Goal: Navigation & Orientation: Find specific page/section

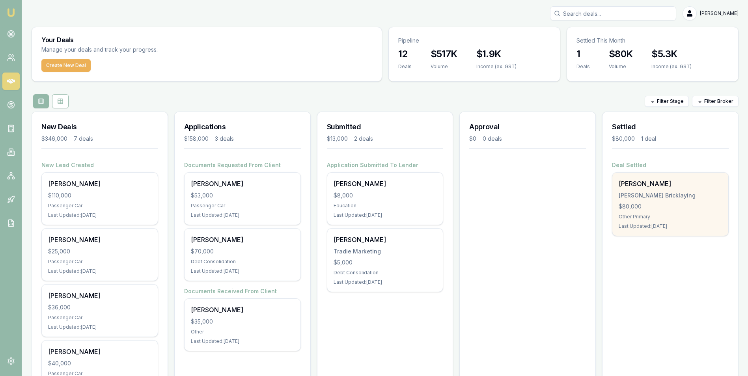
click at [646, 198] on div "[PERSON_NAME] Bricklaying" at bounding box center [669, 196] width 103 height 8
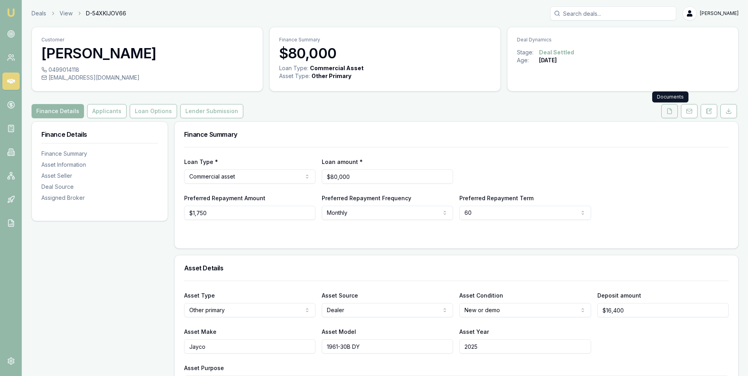
click at [667, 113] on icon at bounding box center [669, 110] width 4 height 5
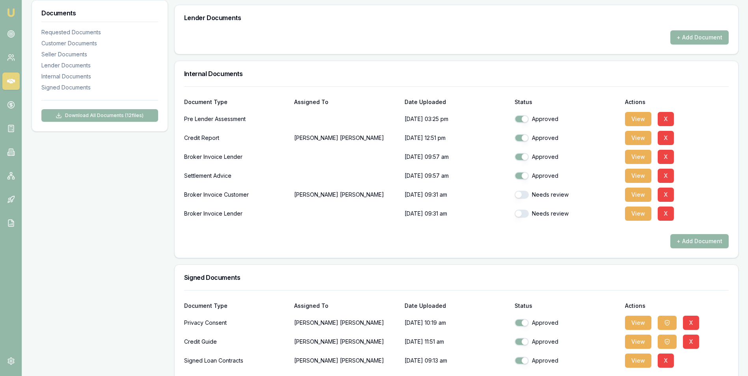
scroll to position [512, 0]
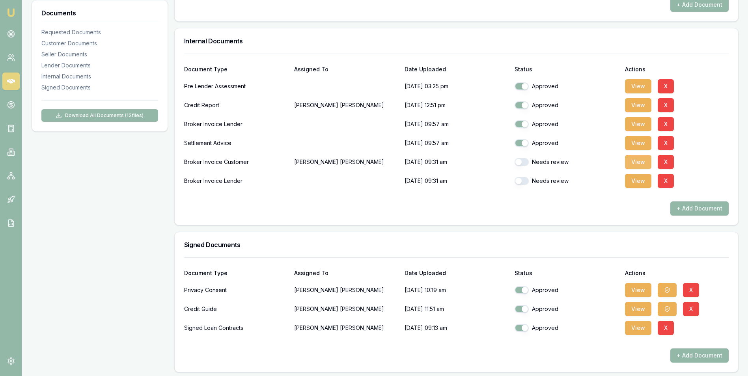
click at [635, 160] on button "View" at bounding box center [638, 162] width 26 height 14
click at [630, 182] on button "View" at bounding box center [638, 181] width 26 height 14
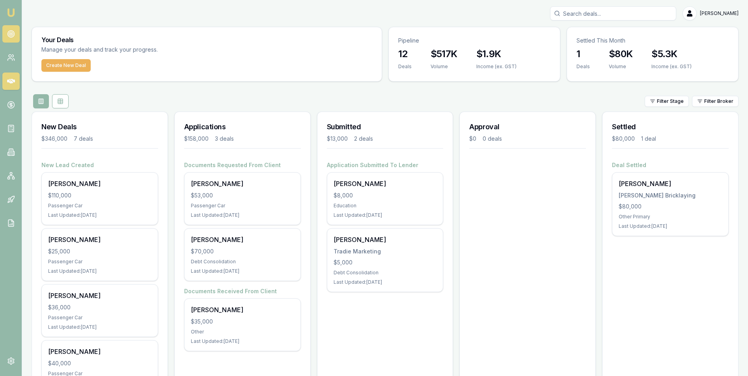
click at [9, 32] on circle at bounding box center [10, 34] width 7 height 7
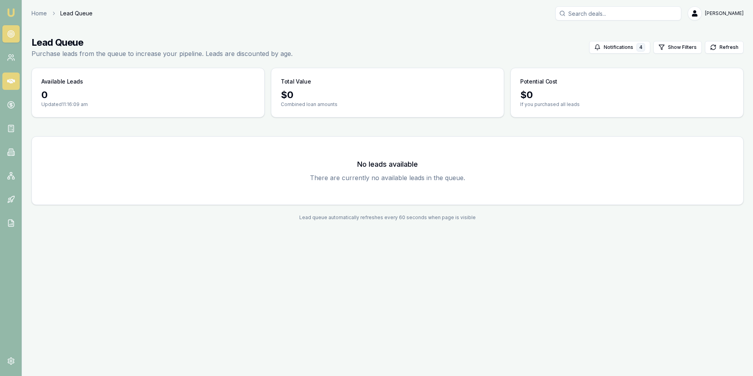
click at [13, 78] on icon at bounding box center [11, 81] width 8 height 8
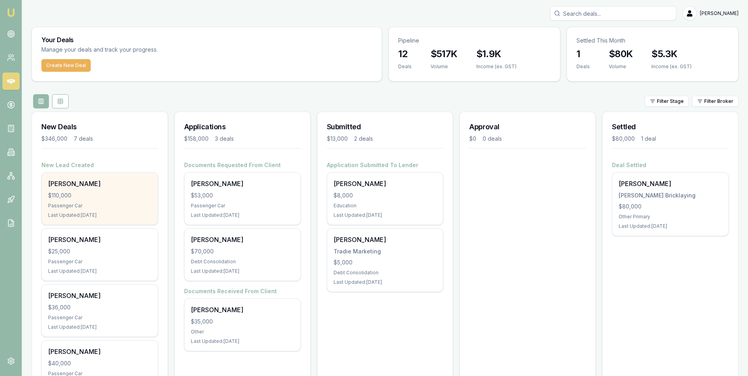
click at [110, 201] on div "Ronald Oviedo $110,000 Passenger Car Last Updated: 10 days ago" at bounding box center [100, 199] width 116 height 52
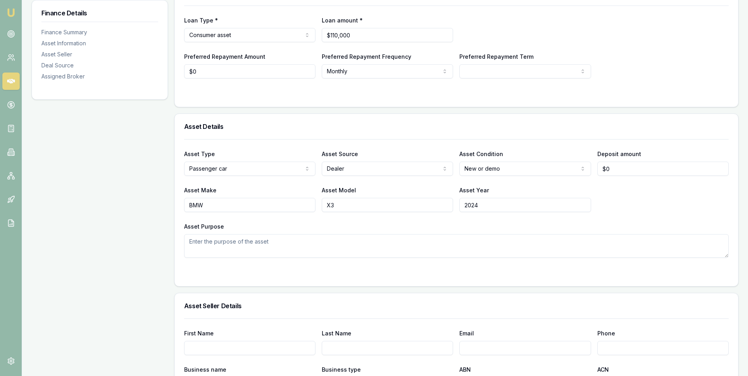
scroll to position [93, 0]
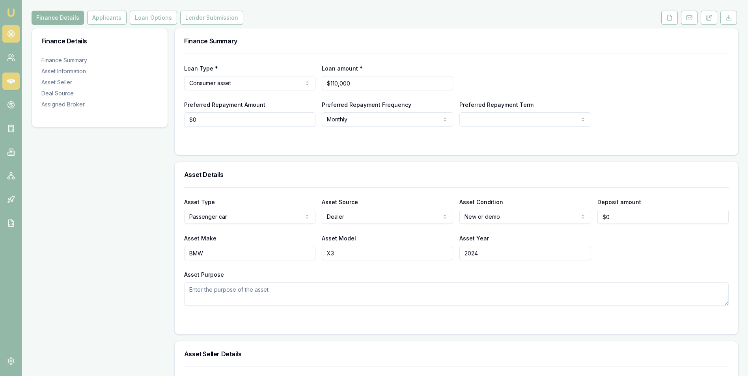
click at [11, 31] on circle at bounding box center [10, 34] width 7 height 7
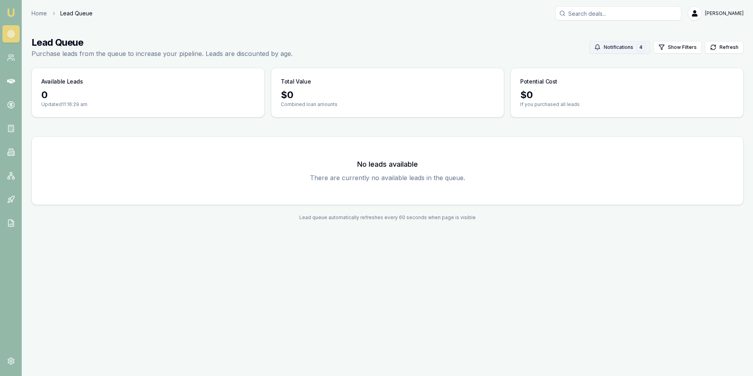
click at [619, 46] on button "Notifications 4" at bounding box center [620, 47] width 61 height 13
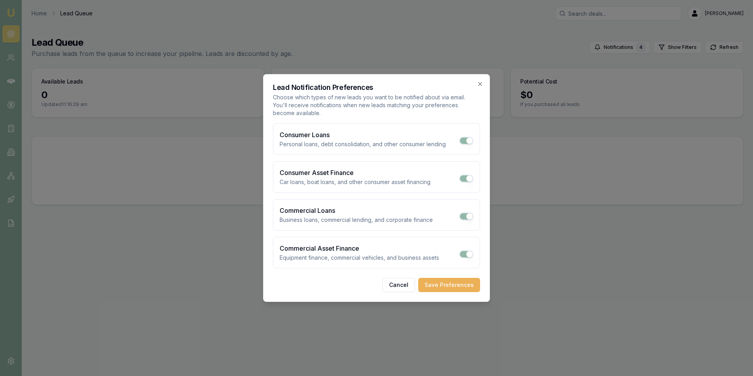
click at [517, 32] on div at bounding box center [376, 188] width 753 height 376
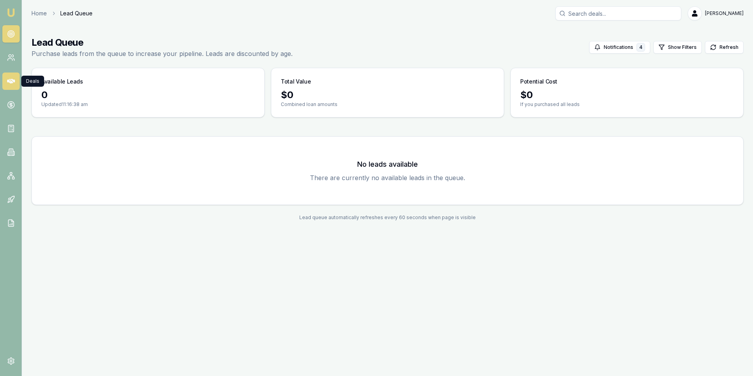
click at [9, 79] on icon at bounding box center [11, 81] width 8 height 5
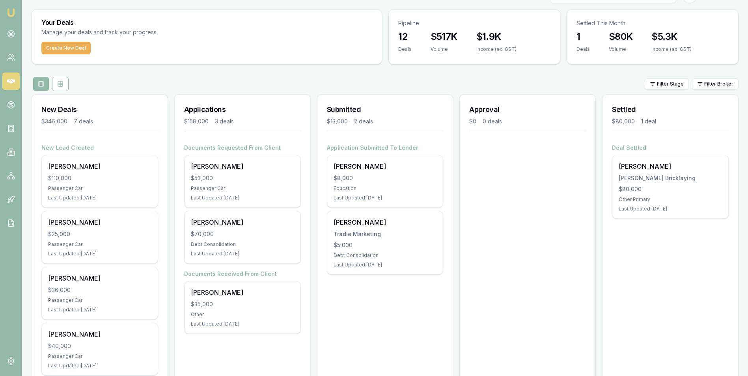
scroll to position [17, 0]
